Goal: Task Accomplishment & Management: Manage account settings

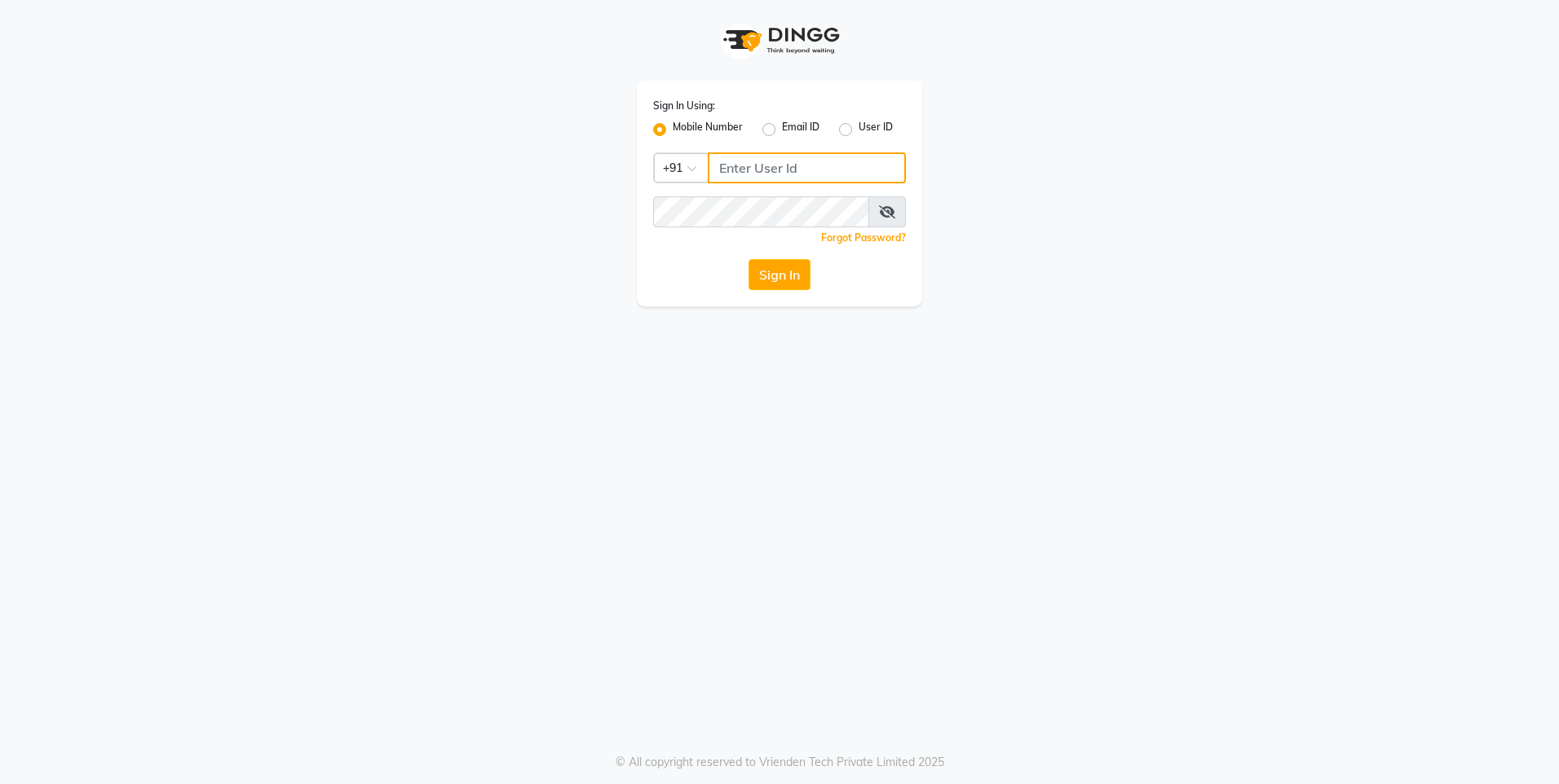
click at [808, 168] on input "Username" at bounding box center [807, 168] width 198 height 31
drag, startPoint x: 724, startPoint y: 164, endPoint x: 815, endPoint y: 178, distance: 92.1
click at [815, 178] on input "07045207023" at bounding box center [807, 168] width 198 height 31
drag, startPoint x: 723, startPoint y: 166, endPoint x: 806, endPoint y: 174, distance: 83.4
click at [806, 174] on input "07045207023" at bounding box center [807, 168] width 198 height 31
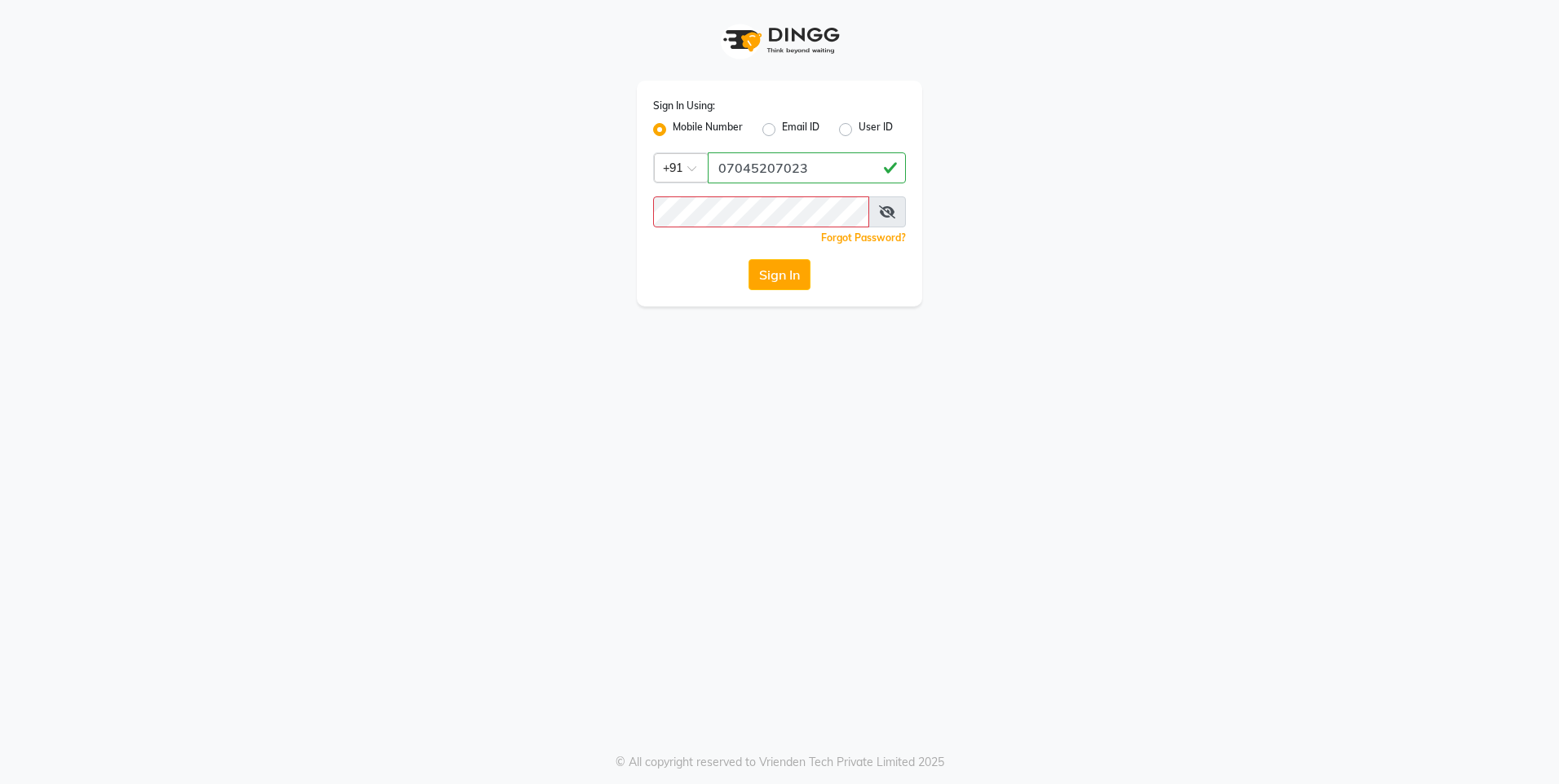
click at [893, 208] on icon at bounding box center [887, 212] width 16 height 13
drag, startPoint x: 715, startPoint y: 167, endPoint x: 820, endPoint y: 169, distance: 105.0
click at [820, 169] on input "07045207023" at bounding box center [807, 168] width 198 height 31
click at [802, 269] on button "Sign In" at bounding box center [780, 275] width 62 height 31
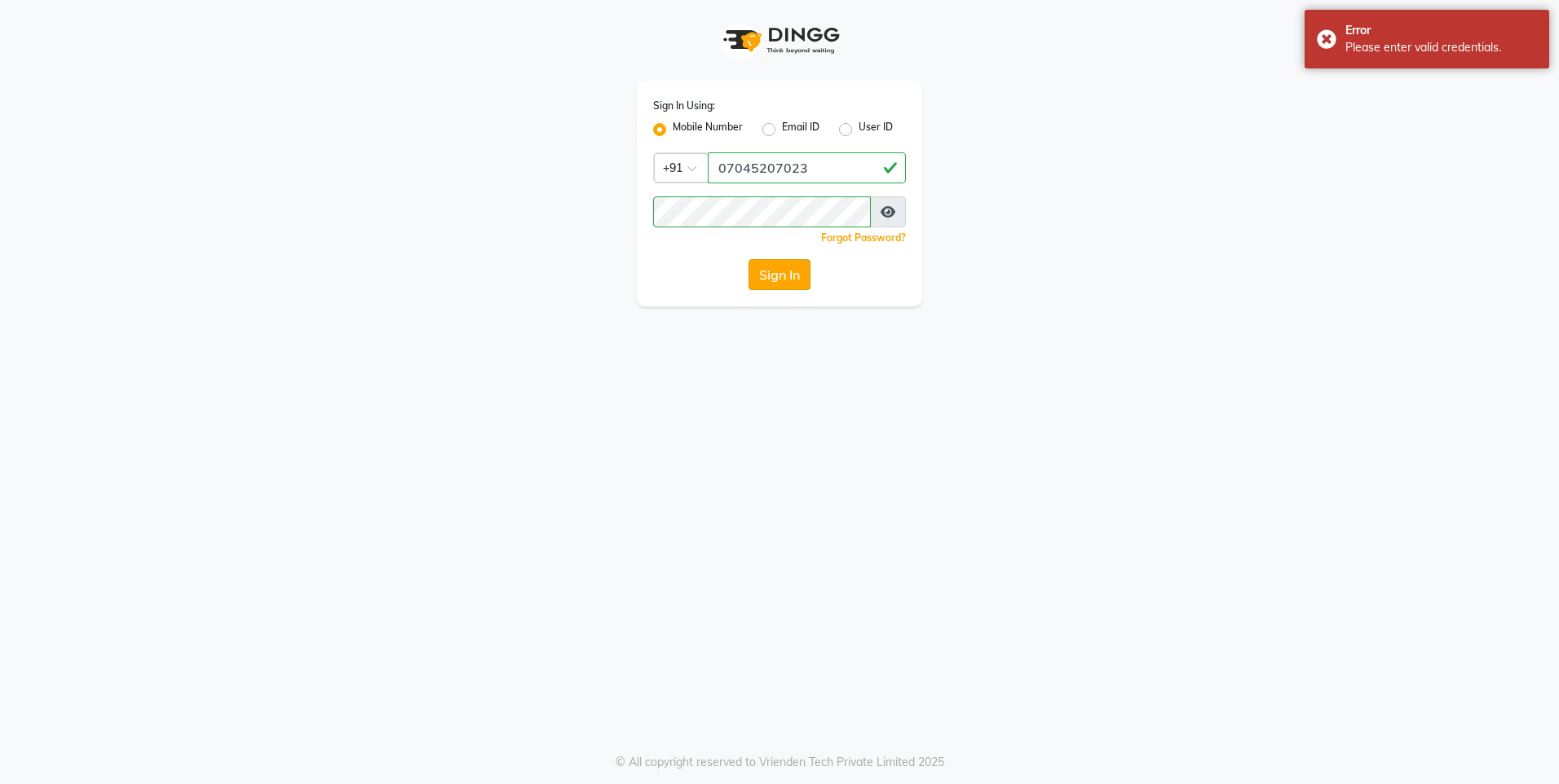
click at [789, 269] on button "Sign In" at bounding box center [780, 275] width 62 height 31
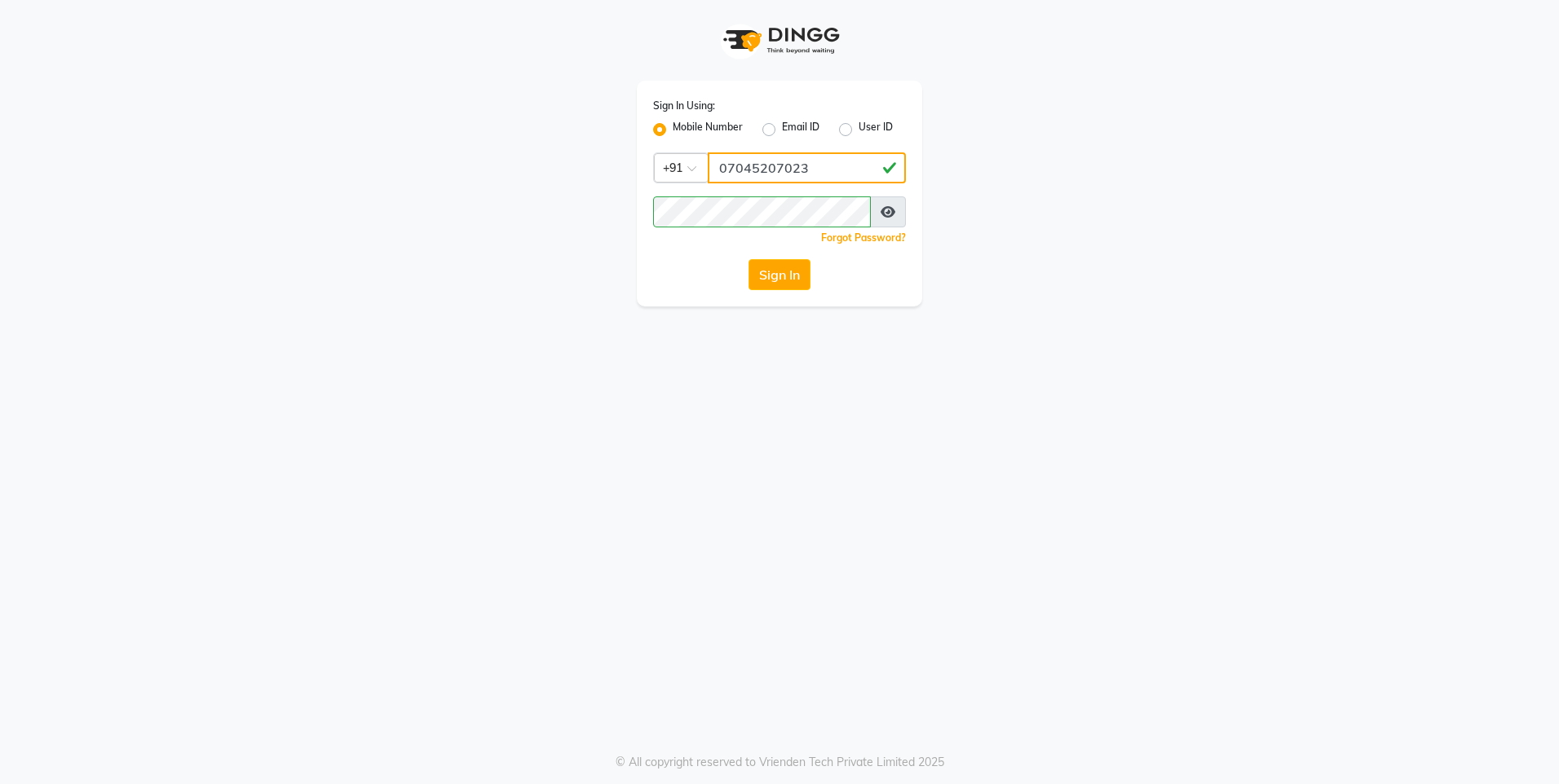
click at [727, 169] on input "07045207023" at bounding box center [807, 168] width 198 height 31
type input "7045207023"
click at [780, 278] on button "Sign In" at bounding box center [780, 275] width 62 height 31
